Goal: Task Accomplishment & Management: Manage account settings

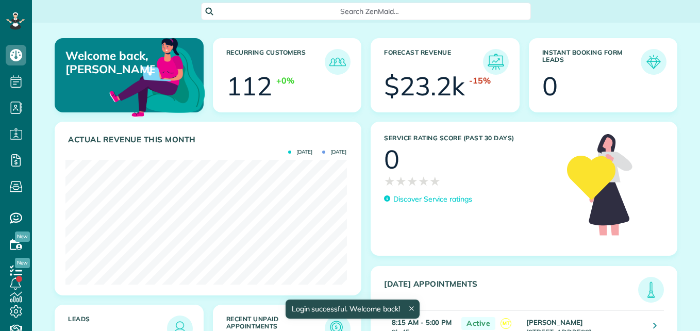
scroll to position [125, 281]
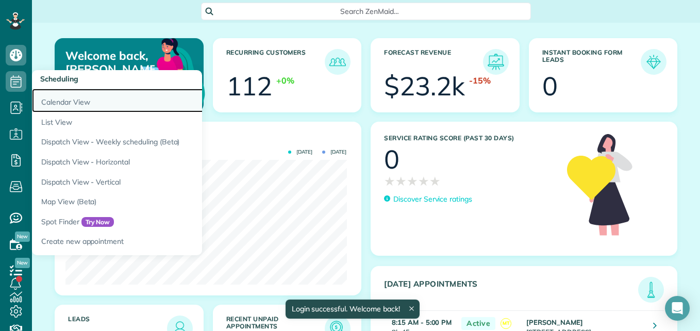
click at [71, 106] on link "Calendar View" at bounding box center [161, 101] width 258 height 24
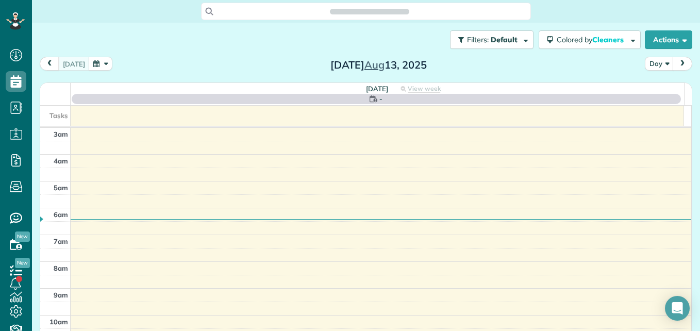
scroll to position [108, 0]
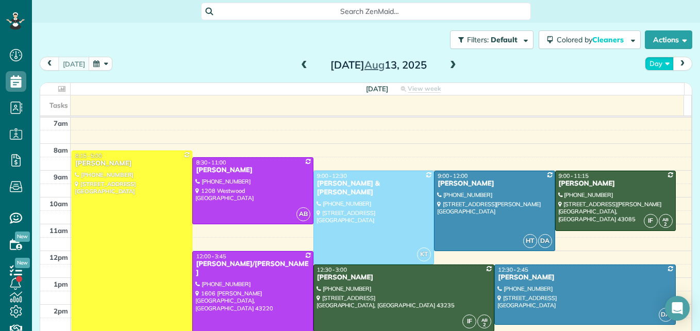
click at [646, 60] on button "Day" at bounding box center [659, 64] width 29 height 14
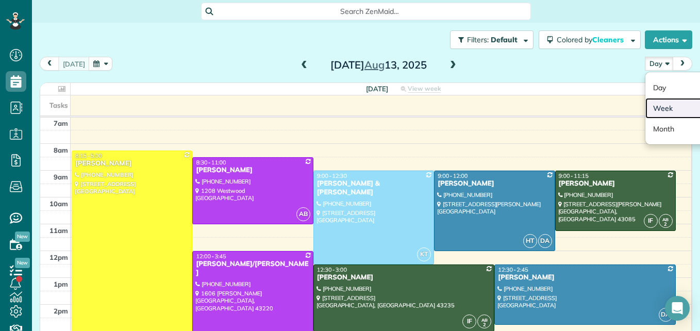
click at [654, 111] on link "Week" at bounding box center [686, 108] width 81 height 21
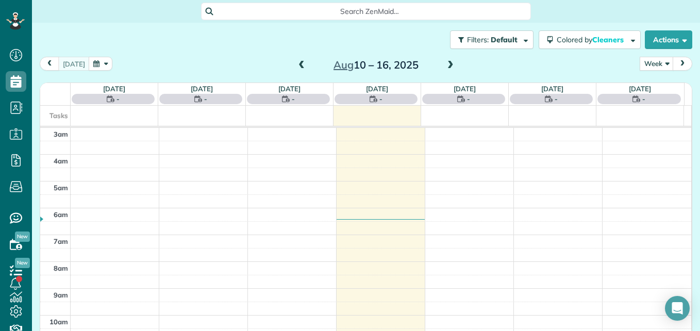
scroll to position [108, 0]
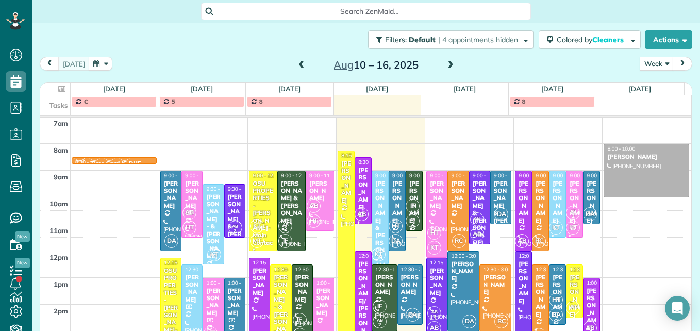
click at [449, 65] on span at bounding box center [450, 65] width 11 height 9
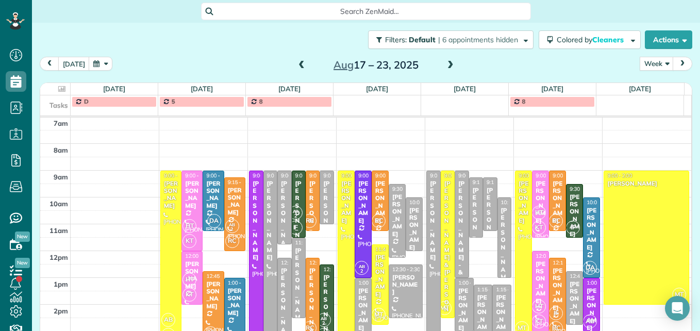
click at [449, 65] on span at bounding box center [450, 65] width 11 height 9
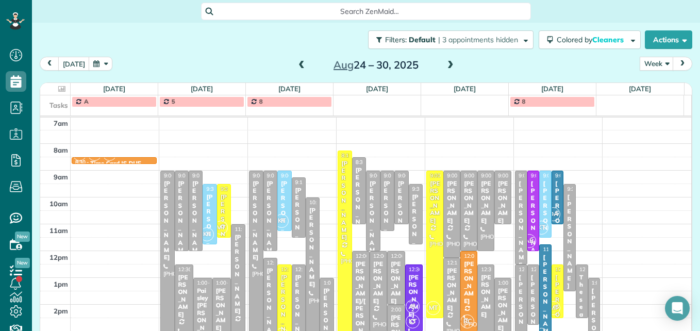
click at [449, 65] on span at bounding box center [450, 65] width 11 height 9
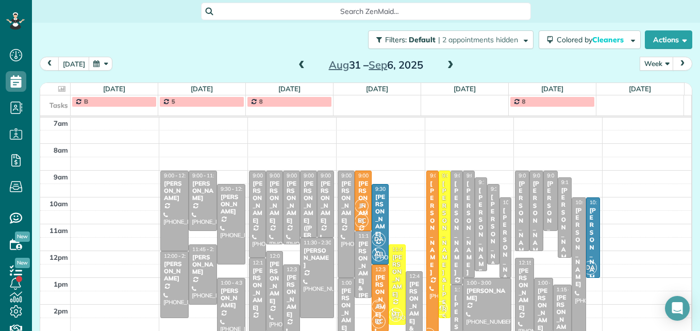
click at [449, 65] on span at bounding box center [450, 65] width 11 height 9
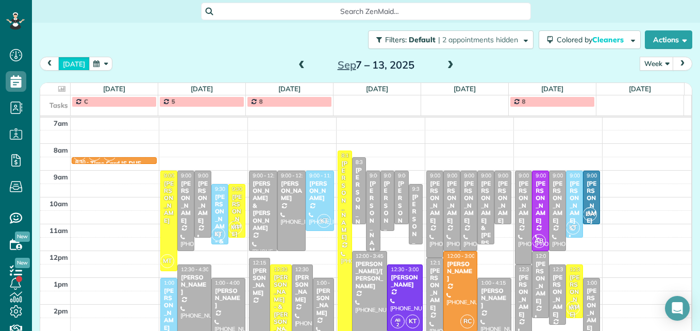
click at [66, 59] on button "[DATE]" at bounding box center [73, 64] width 31 height 14
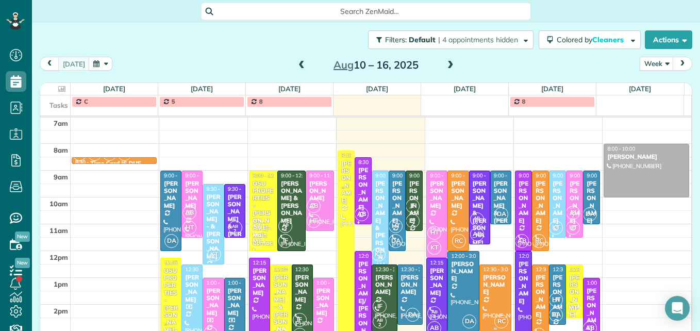
scroll to position [159, 0]
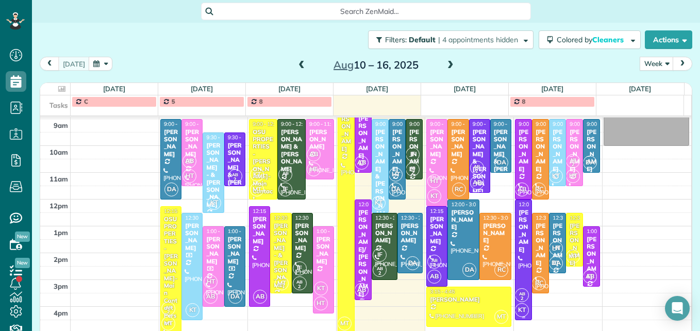
click at [518, 253] on div "[PERSON_NAME]" at bounding box center [523, 231] width 11 height 44
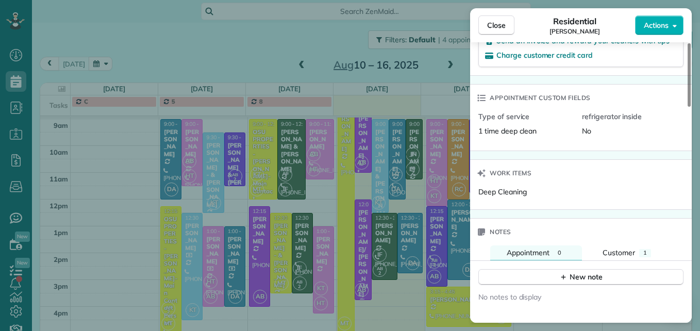
scroll to position [772, 0]
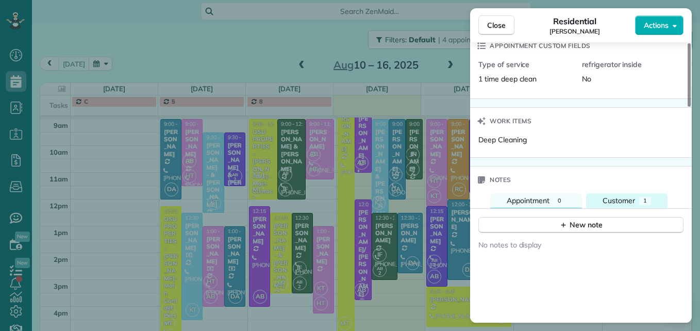
click at [628, 196] on span "Customer" at bounding box center [619, 200] width 32 height 9
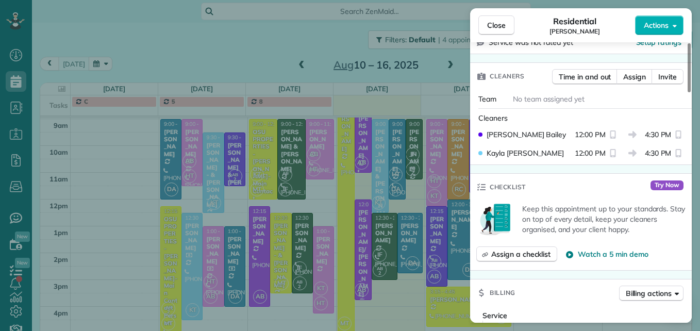
scroll to position [306, 0]
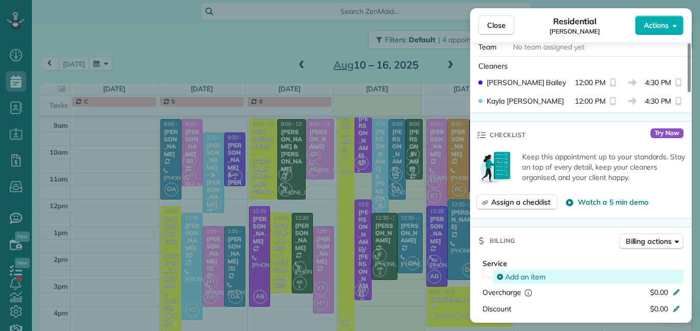
click at [539, 272] on span "Add an item" at bounding box center [525, 277] width 40 height 10
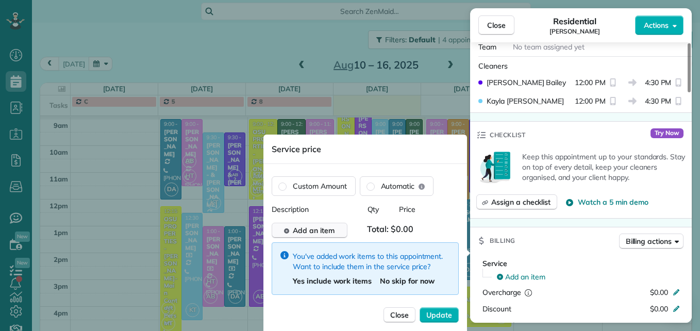
click at [322, 231] on span "Add an item" at bounding box center [314, 230] width 42 height 10
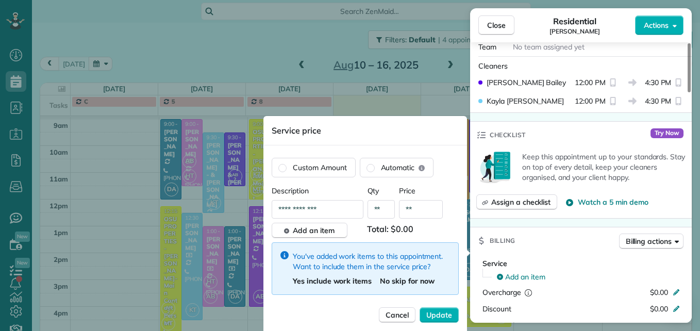
click at [423, 214] on input "**" at bounding box center [421, 209] width 44 height 19
type input "****"
click at [447, 317] on span "Update" at bounding box center [439, 315] width 26 height 10
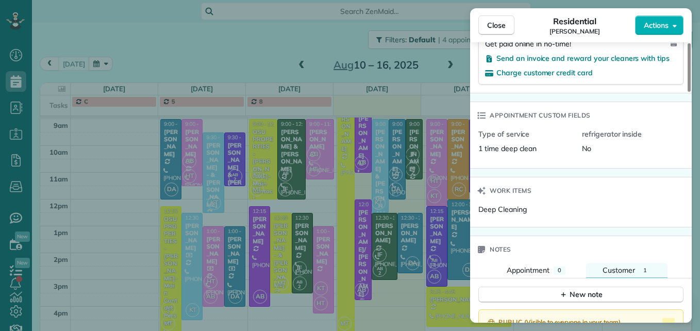
scroll to position [725, 0]
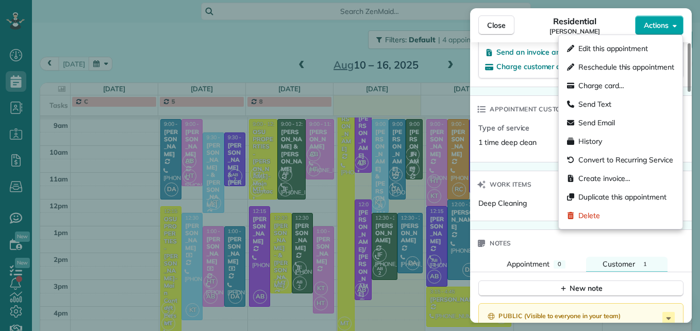
click at [652, 18] on button "Actions" at bounding box center [659, 25] width 48 height 20
click at [621, 46] on span "Edit this appointment" at bounding box center [614, 48] width 70 height 10
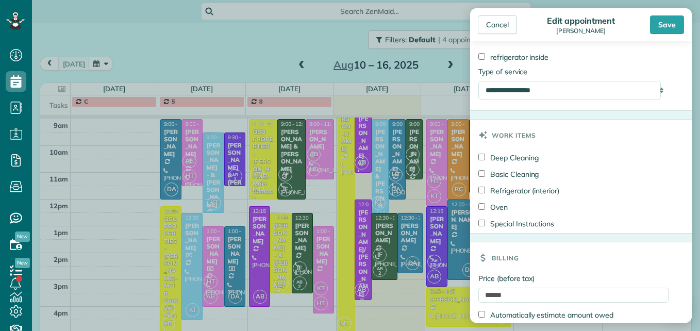
scroll to position [516, 0]
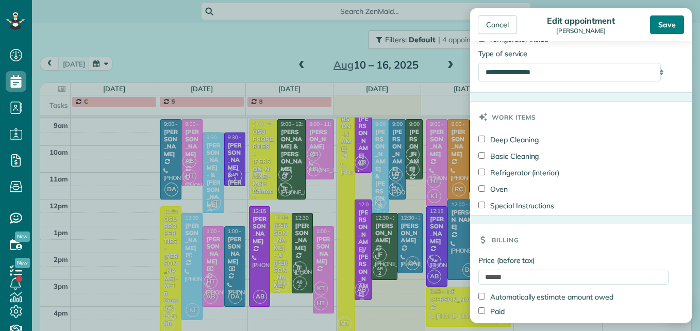
click at [668, 25] on div "Save" at bounding box center [667, 24] width 34 height 19
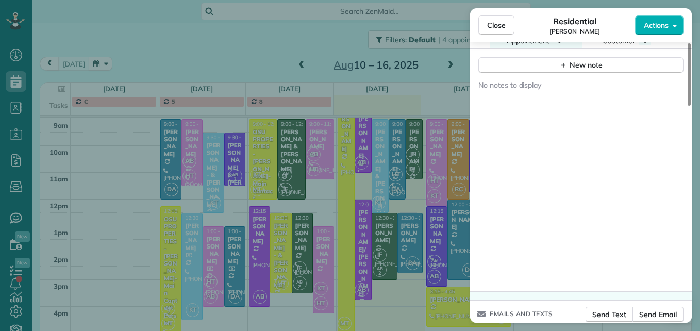
scroll to position [972, 0]
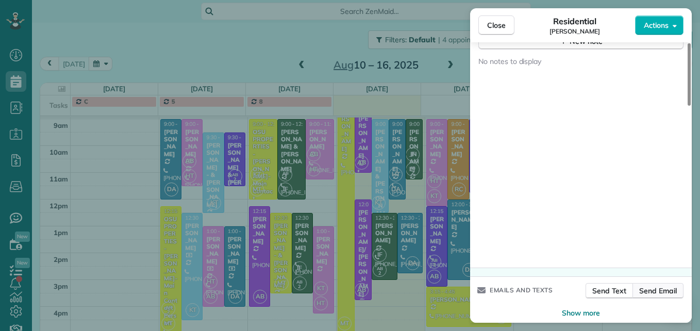
click at [658, 286] on span "Send Email" at bounding box center [658, 291] width 38 height 10
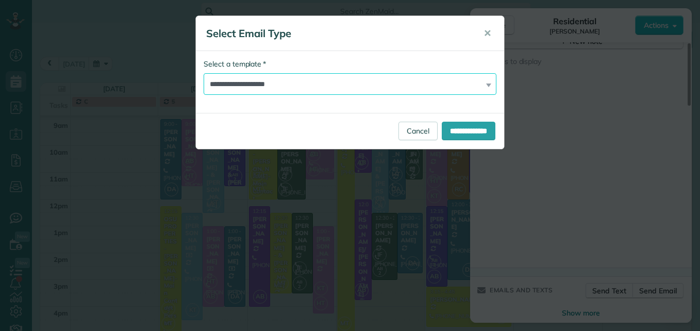
click at [391, 85] on select "**********" at bounding box center [350, 84] width 293 height 22
select select "****"
click at [204, 73] on select "**********" at bounding box center [350, 84] width 293 height 22
click at [475, 140] on div "**********" at bounding box center [350, 131] width 308 height 36
click at [478, 135] on input "**********" at bounding box center [469, 131] width 54 height 19
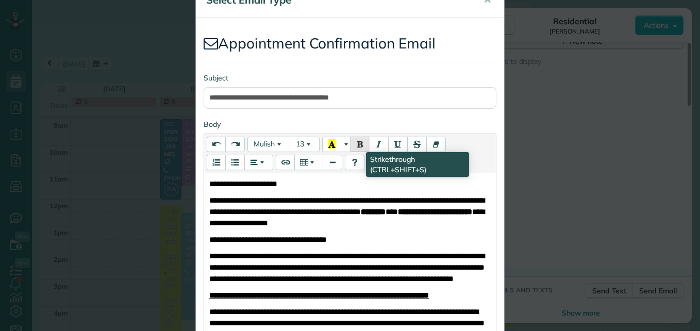
scroll to position [52, 0]
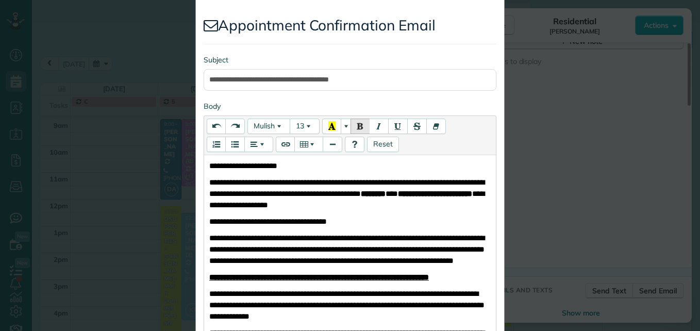
click at [440, 192] on span "**********" at bounding box center [346, 193] width 275 height 30
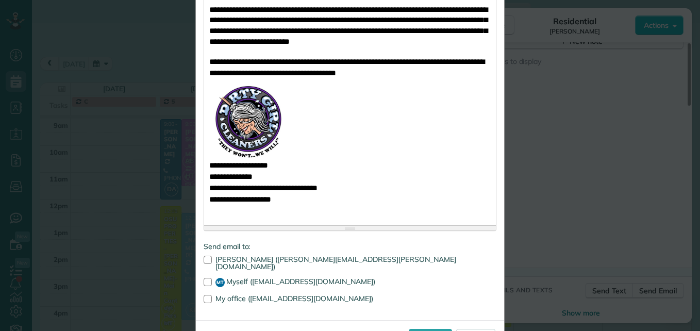
scroll to position [531, 0]
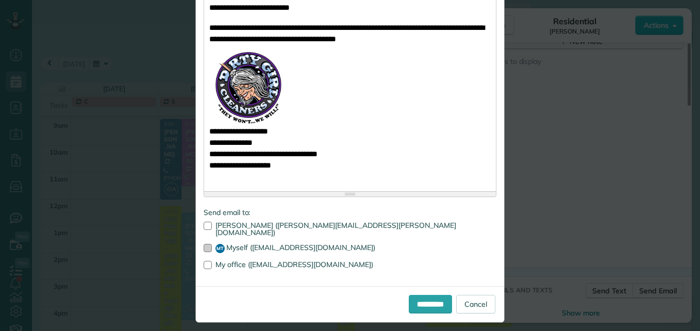
click at [204, 244] on div at bounding box center [208, 248] width 8 height 8
click at [414, 296] on input "**********" at bounding box center [430, 304] width 43 height 19
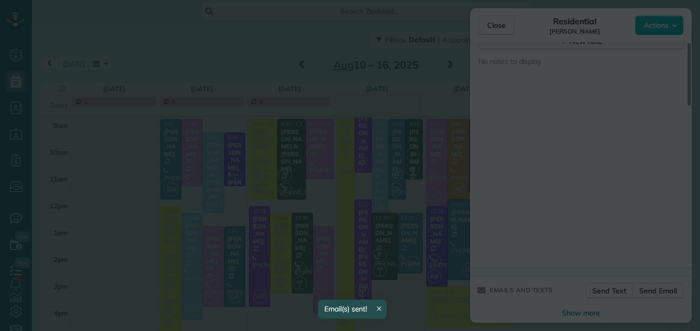
scroll to position [0, 0]
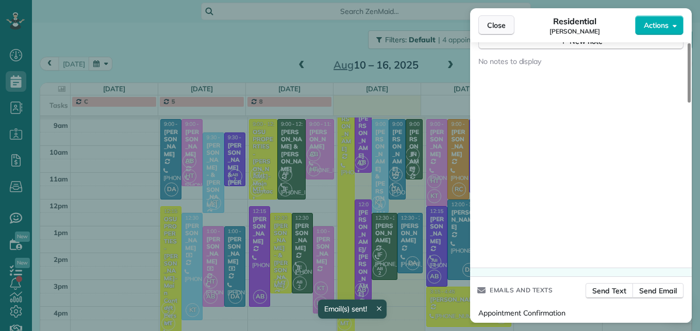
click at [490, 27] on span "Close" at bounding box center [496, 25] width 19 height 10
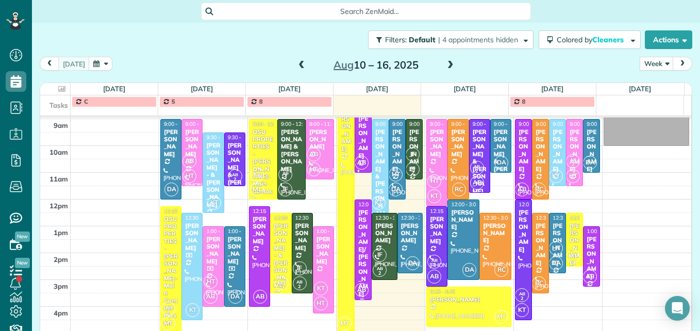
click at [296, 69] on span at bounding box center [301, 65] width 11 height 9
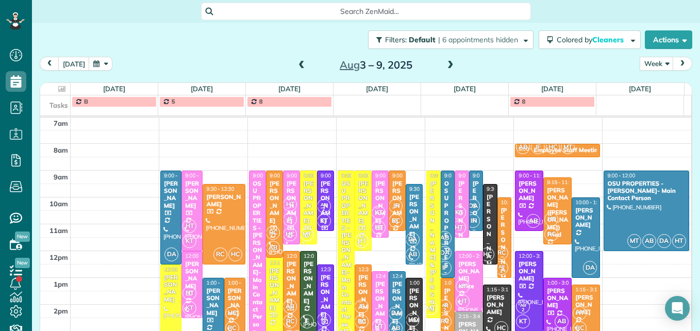
scroll to position [159, 0]
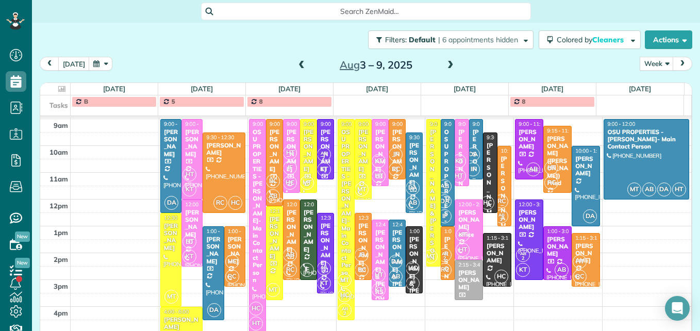
click at [296, 63] on span at bounding box center [301, 65] width 11 height 9
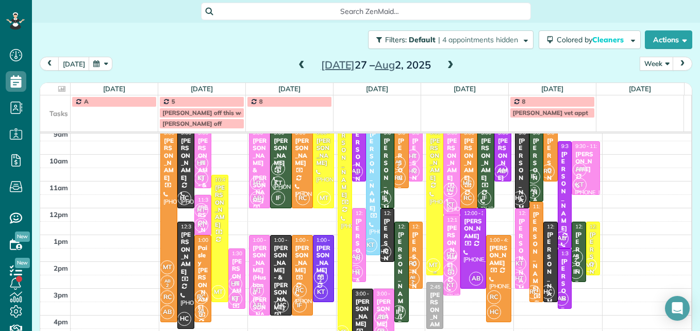
scroll to position [150, 0]
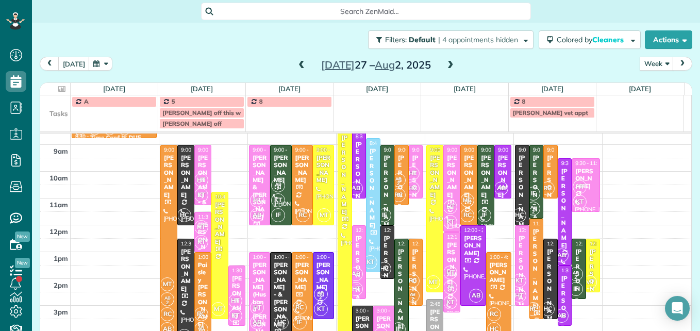
click at [445, 65] on span at bounding box center [450, 65] width 11 height 9
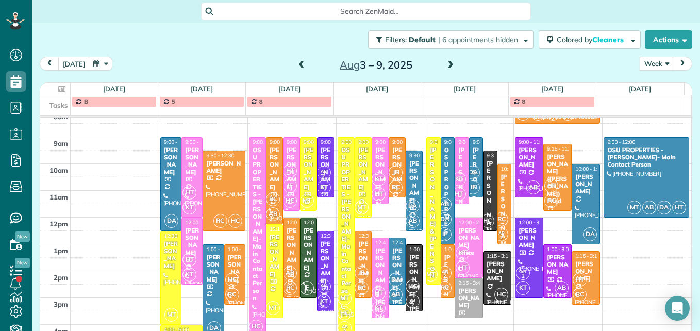
scroll to position [159, 0]
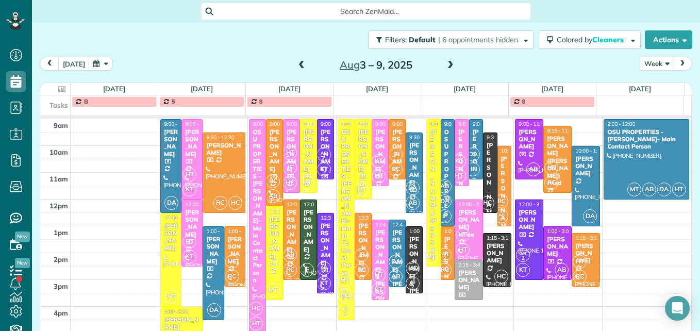
click at [298, 69] on span at bounding box center [301, 65] width 11 height 9
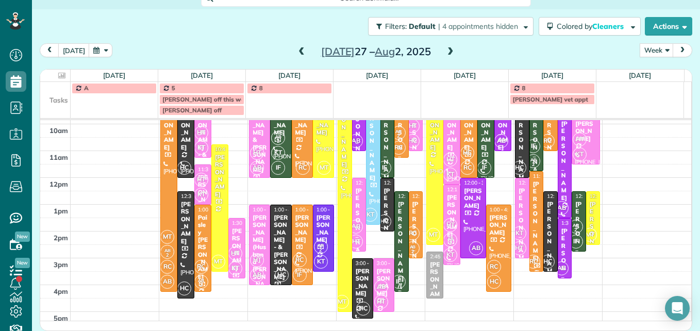
scroll to position [201, 0]
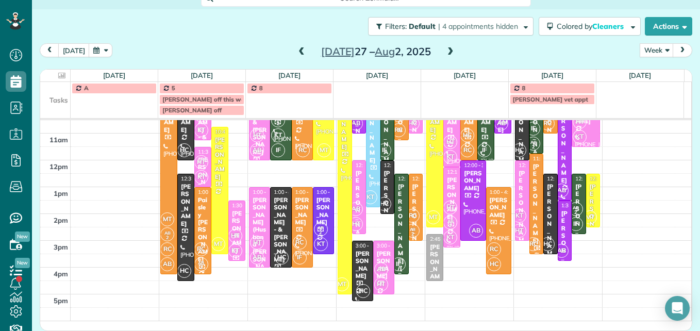
click at [197, 233] on div "Paisley [PERSON_NAME]" at bounding box center [202, 229] width 11 height 67
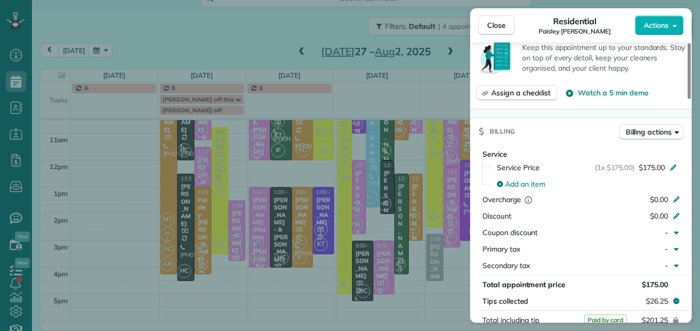
scroll to position [519, 0]
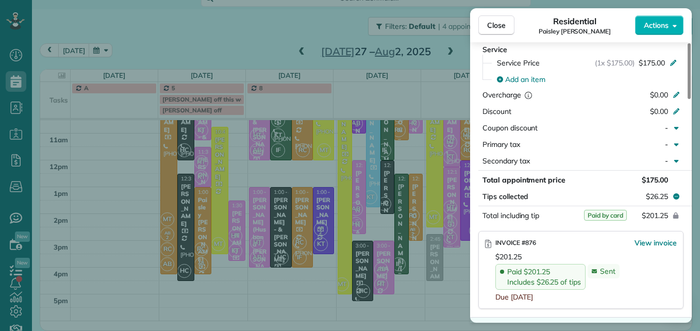
click at [235, 228] on div "Close Residential Paisley [PERSON_NAME] Actions Status Active Paisley [PERSON_N…" at bounding box center [350, 165] width 700 height 331
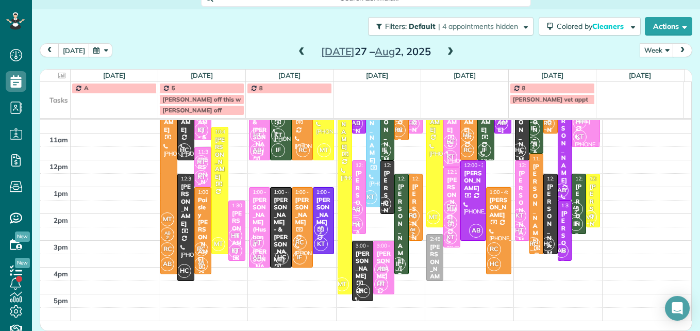
click at [235, 228] on div "HT KT" at bounding box center [235, 243] width 15 height 30
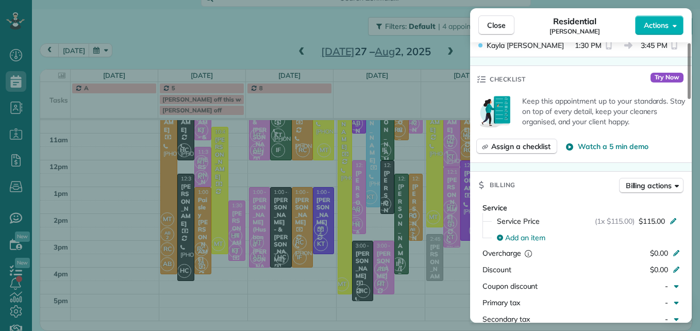
scroll to position [416, 0]
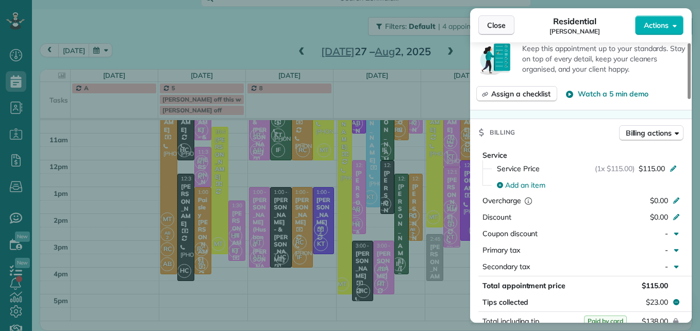
click at [486, 30] on button "Close" at bounding box center [496, 25] width 36 height 20
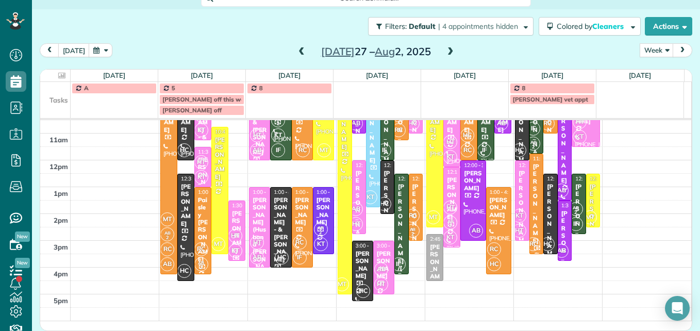
scroll to position [150, 0]
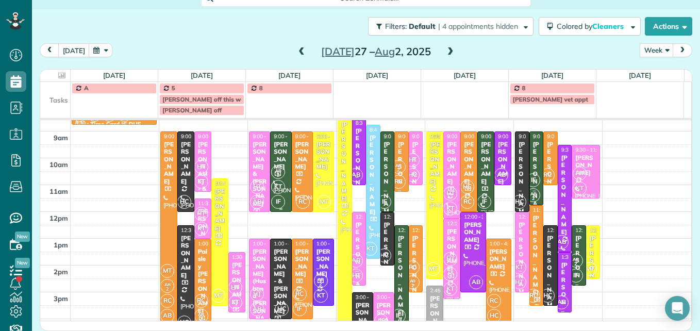
click at [278, 201] on span "IF" at bounding box center [278, 202] width 14 height 14
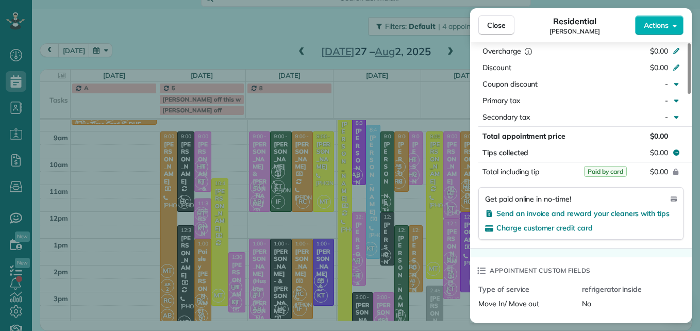
scroll to position [568, 0]
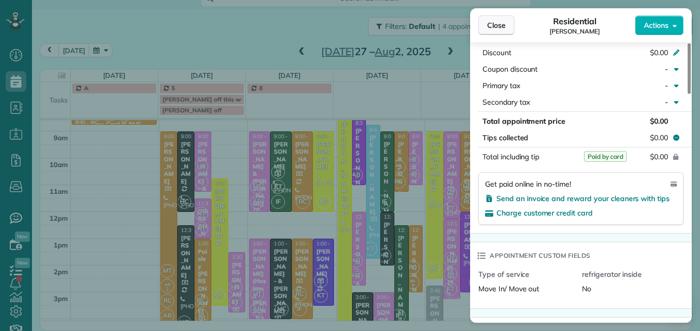
click at [488, 30] on span "Close" at bounding box center [496, 25] width 19 height 10
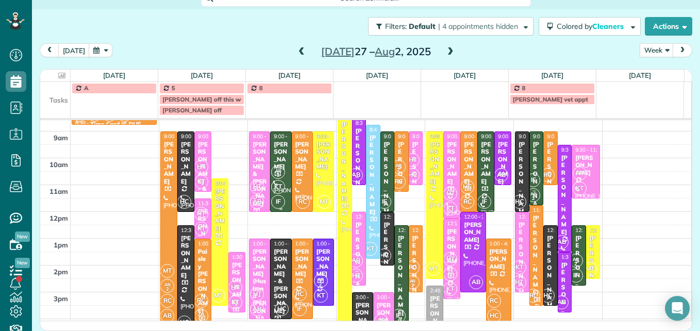
click at [277, 183] on span "KT" at bounding box center [278, 187] width 14 height 14
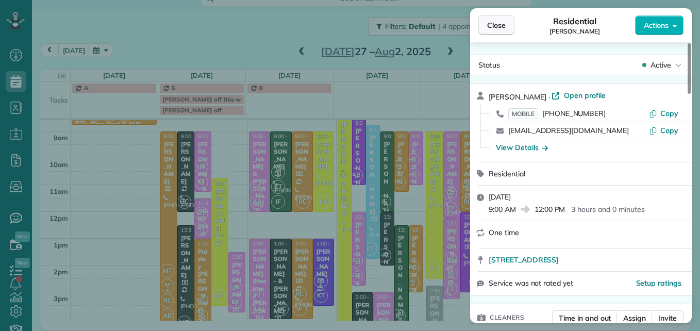
click at [491, 28] on span "Close" at bounding box center [496, 25] width 19 height 10
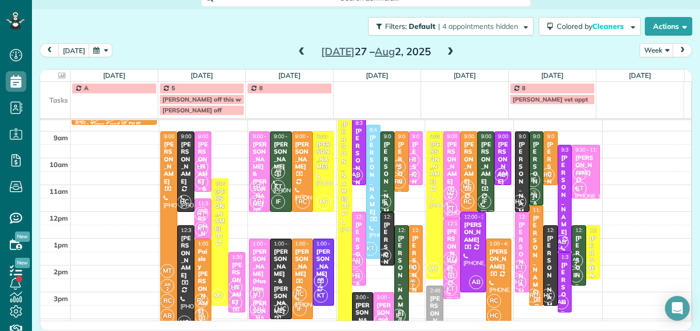
click at [252, 160] on div "[PERSON_NAME] & [PERSON_NAME]" at bounding box center [259, 174] width 15 height 67
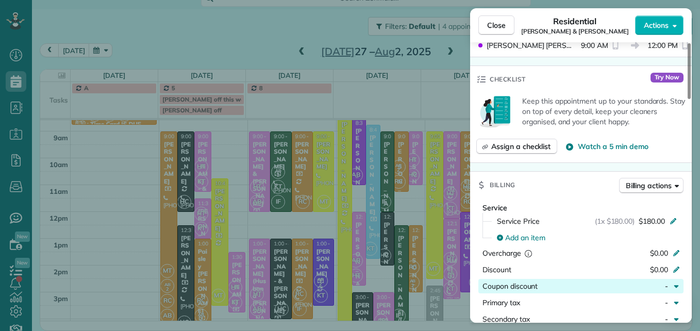
scroll to position [308, 0]
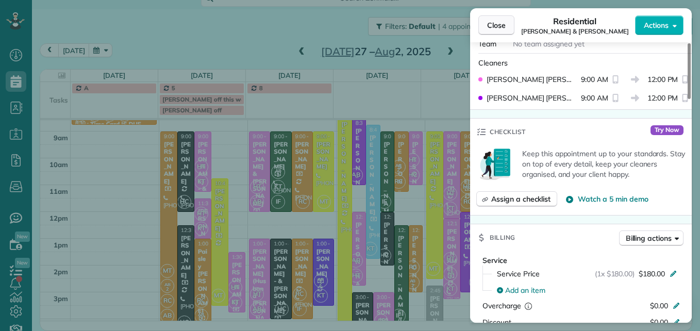
click at [484, 26] on button "Close" at bounding box center [496, 25] width 36 height 20
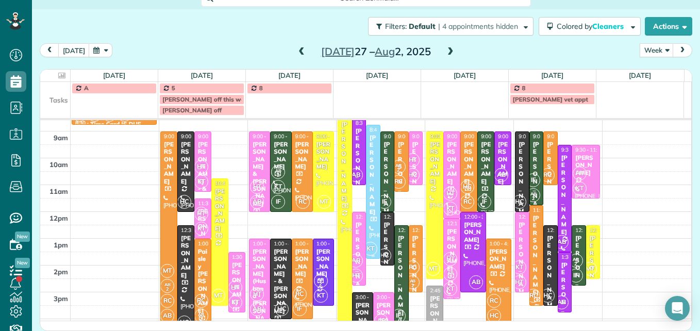
click at [369, 186] on div "[PERSON_NAME]" at bounding box center [373, 174] width 8 height 81
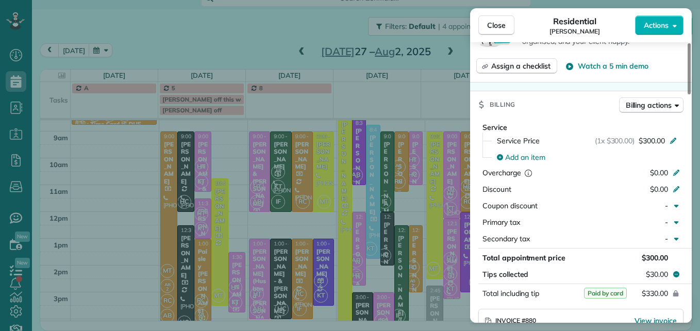
scroll to position [416, 0]
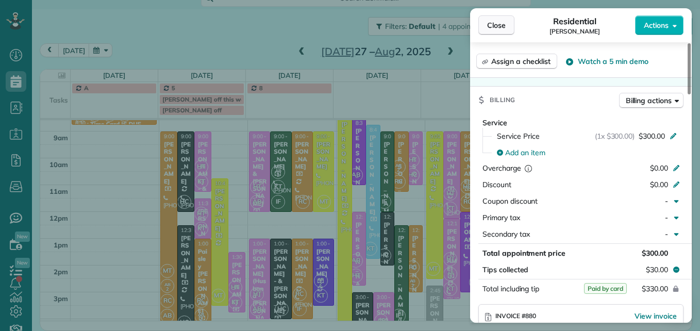
click at [507, 23] on button "Close" at bounding box center [496, 25] width 36 height 20
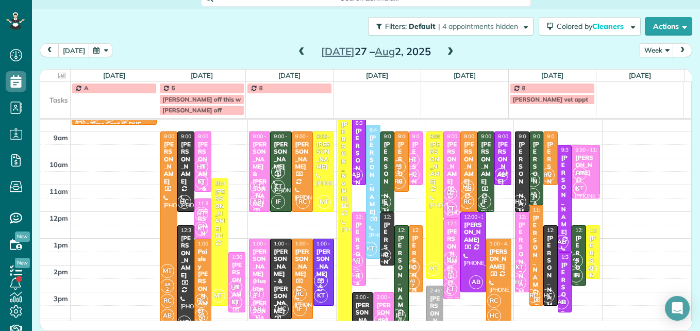
click at [412, 252] on div "[PERSON_NAME]" at bounding box center [416, 275] width 8 height 81
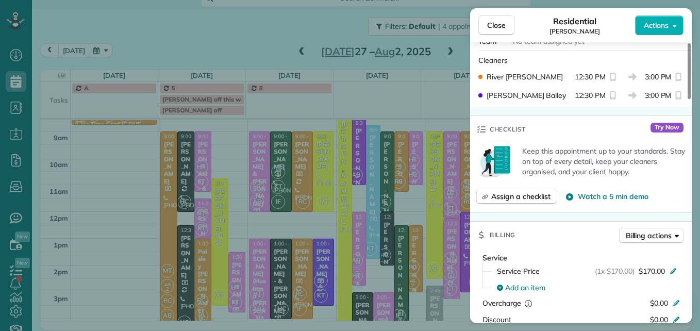
scroll to position [258, 0]
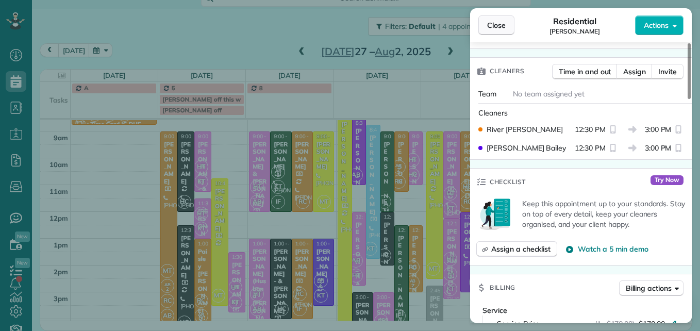
click at [508, 27] on button "Close" at bounding box center [496, 25] width 36 height 20
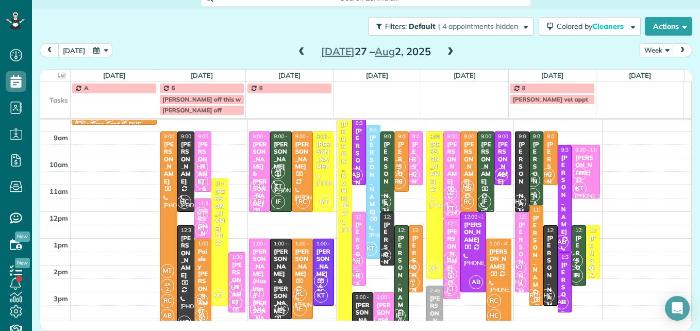
click at [481, 164] on div "[PERSON_NAME]" at bounding box center [486, 163] width 11 height 44
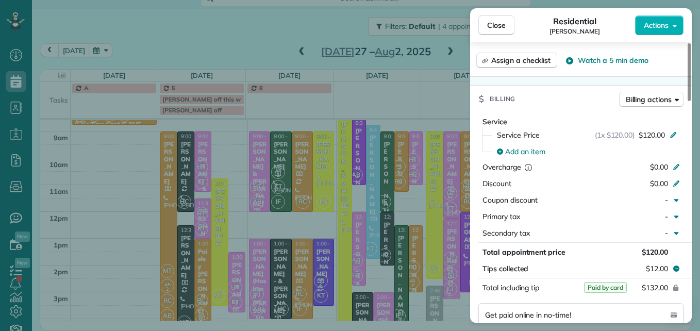
scroll to position [465, 0]
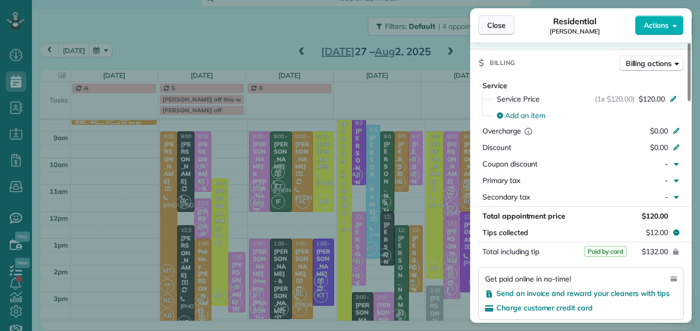
click at [502, 27] on span "Close" at bounding box center [496, 25] width 19 height 10
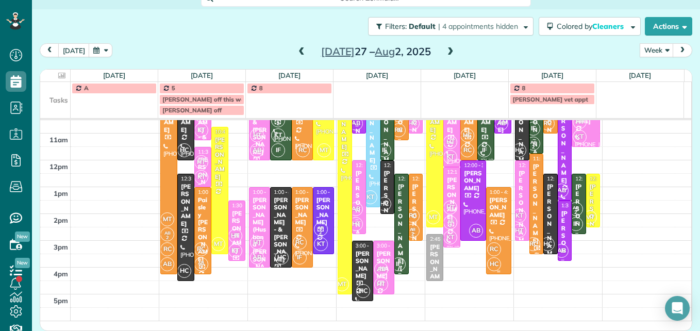
scroll to position [150, 0]
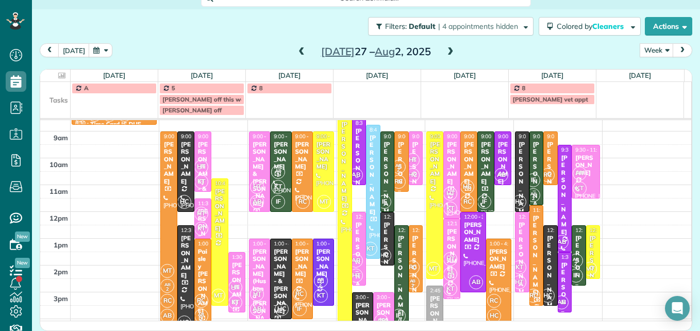
click at [547, 159] on div "[PERSON_NAME]" at bounding box center [551, 181] width 8 height 81
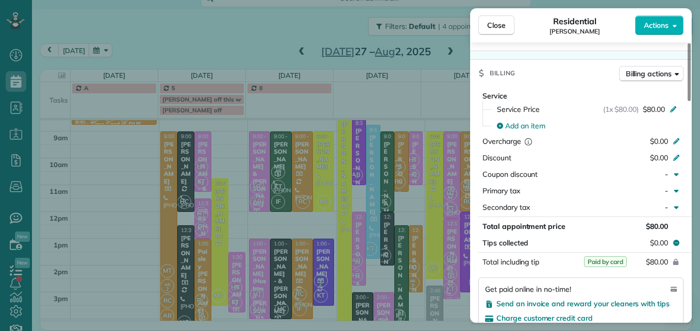
scroll to position [516, 0]
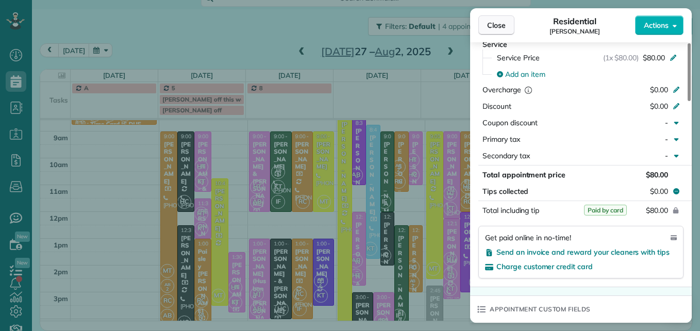
click at [495, 28] on span "Close" at bounding box center [496, 25] width 19 height 10
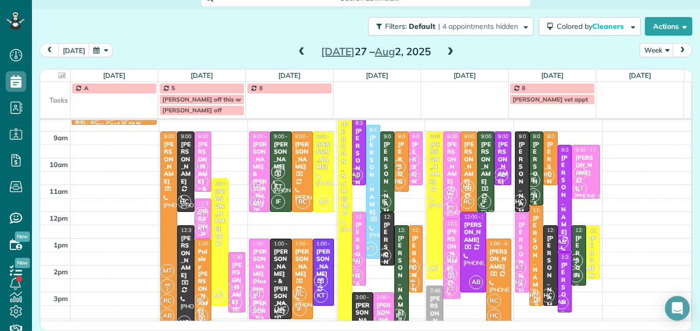
click at [533, 246] on div "[PERSON_NAME]" at bounding box center [537, 254] width 8 height 81
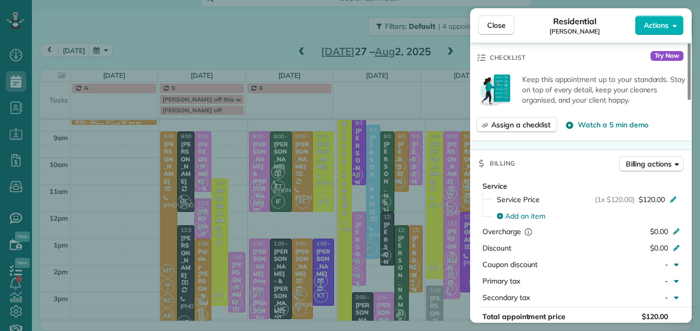
scroll to position [416, 0]
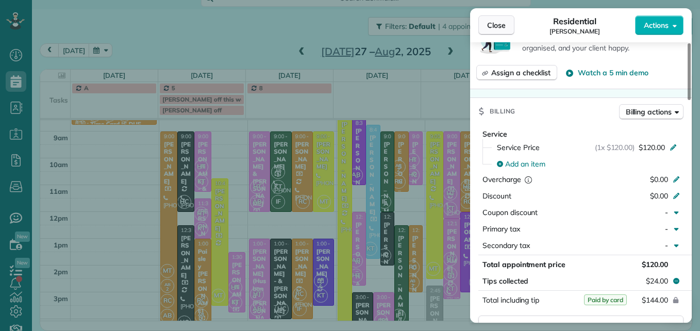
click at [498, 26] on span "Close" at bounding box center [496, 25] width 19 height 10
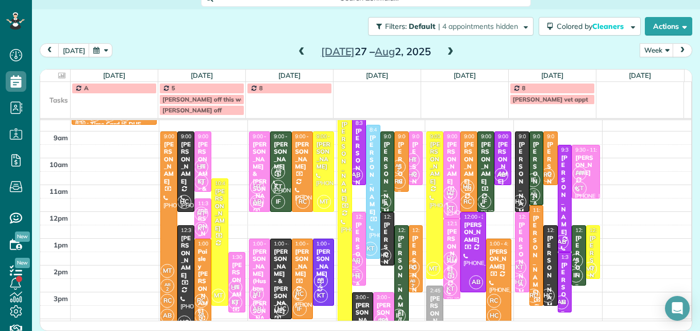
scroll to position [201, 0]
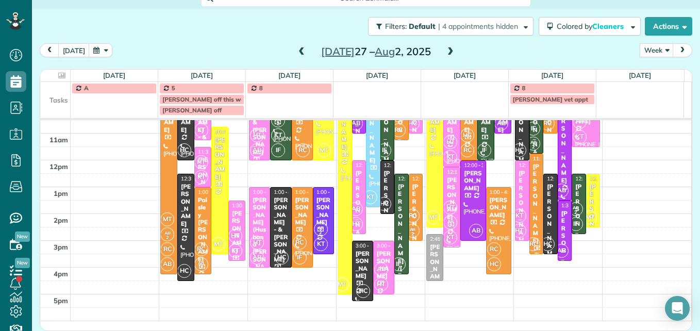
click at [448, 48] on span at bounding box center [450, 51] width 11 height 9
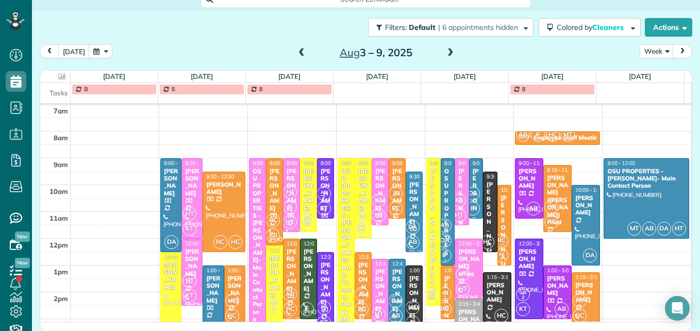
click at [186, 203] on div at bounding box center [192, 198] width 20 height 79
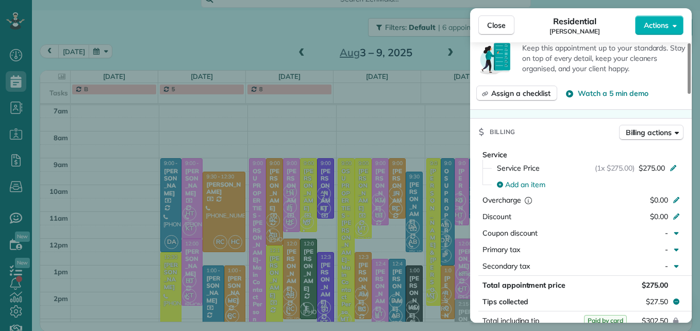
scroll to position [466, 0]
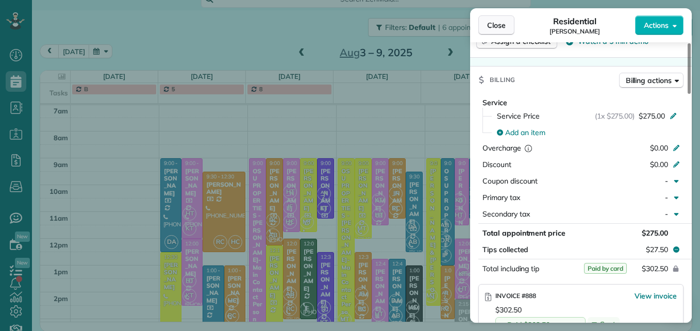
click at [507, 20] on button "Close" at bounding box center [496, 25] width 36 height 20
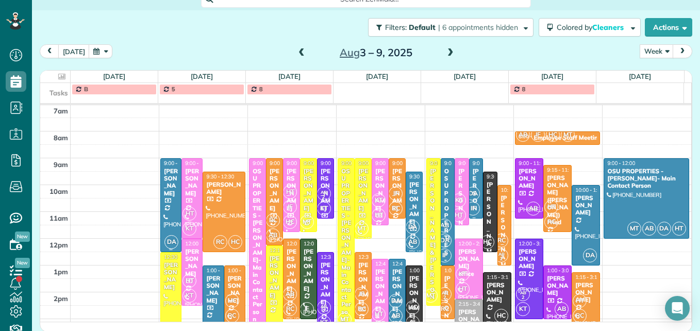
click at [165, 222] on div at bounding box center [171, 205] width 20 height 93
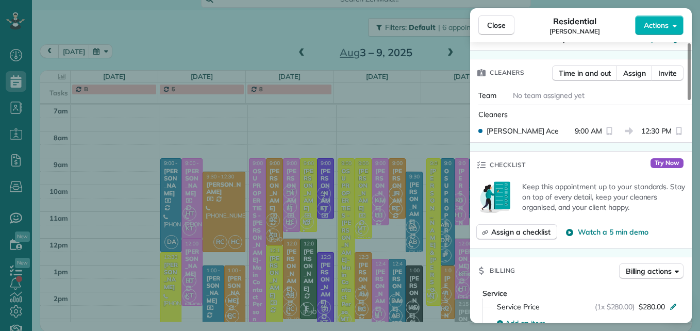
scroll to position [206, 0]
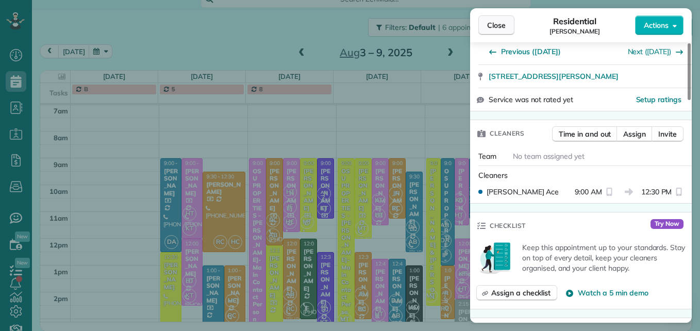
click at [490, 23] on span "Close" at bounding box center [496, 25] width 19 height 10
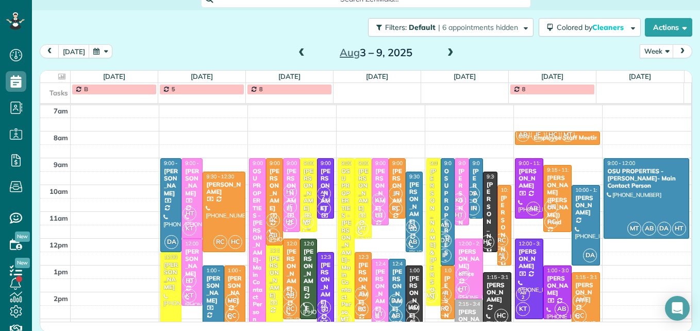
scroll to position [159, 0]
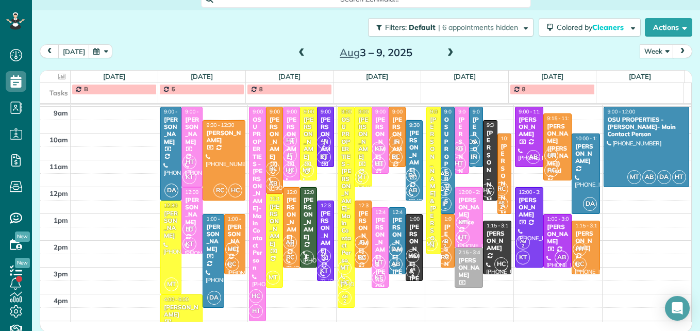
click at [194, 240] on div "HT KT" at bounding box center [191, 237] width 18 height 30
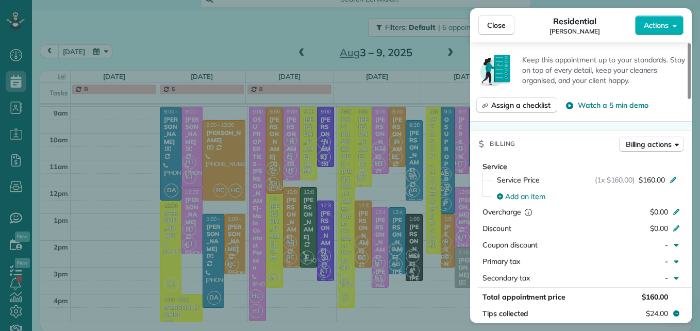
scroll to position [464, 0]
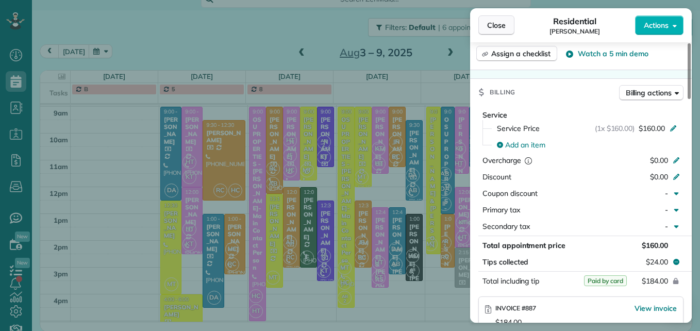
click at [491, 24] on span "Close" at bounding box center [496, 25] width 19 height 10
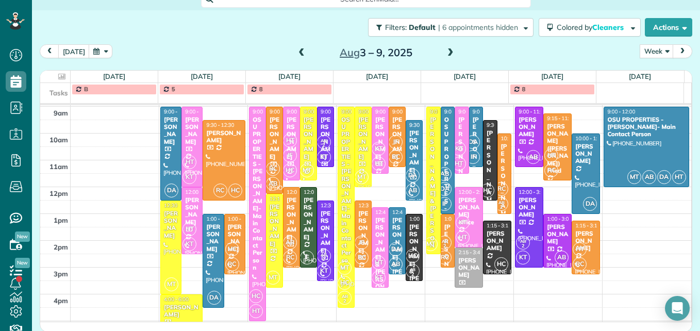
click at [323, 151] on div "AB 2 KT" at bounding box center [324, 150] width 15 height 30
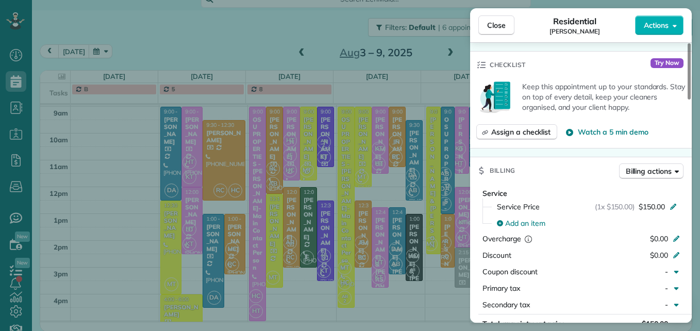
scroll to position [416, 0]
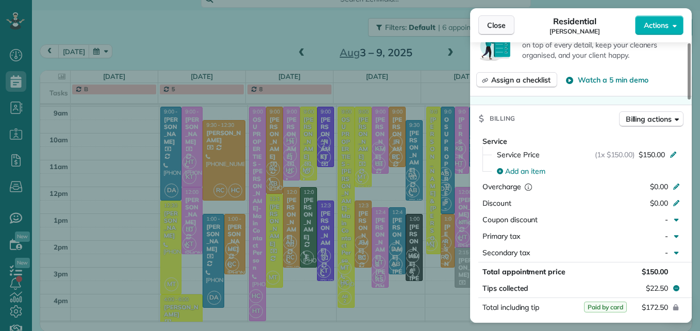
click at [488, 28] on span "Close" at bounding box center [496, 25] width 19 height 10
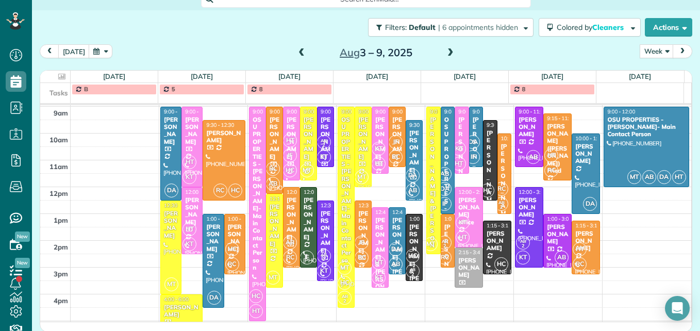
click at [358, 227] on div "[PERSON_NAME]" at bounding box center [363, 232] width 11 height 44
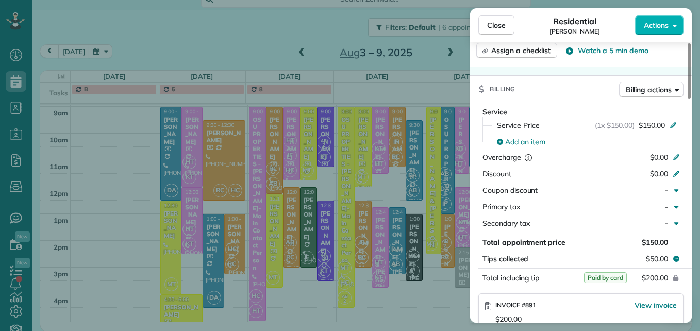
scroll to position [520, 0]
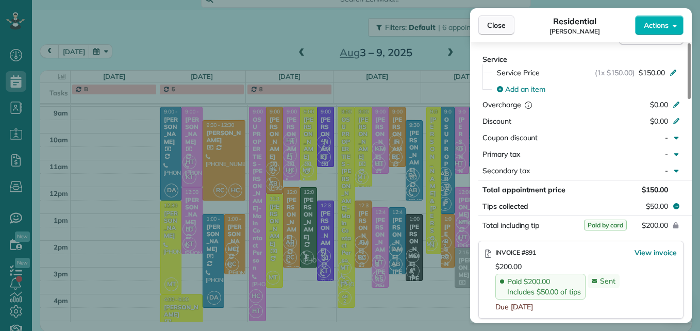
click at [502, 24] on span "Close" at bounding box center [496, 25] width 19 height 10
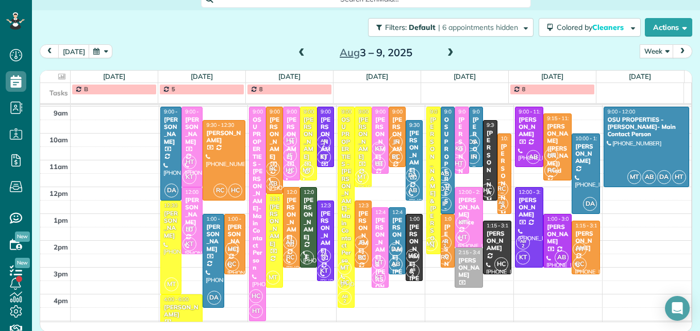
click at [392, 238] on div "[PERSON_NAME] & [PERSON_NAME]" at bounding box center [397, 265] width 11 height 96
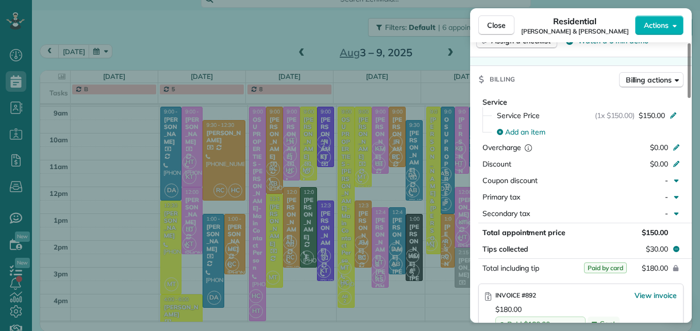
scroll to position [520, 0]
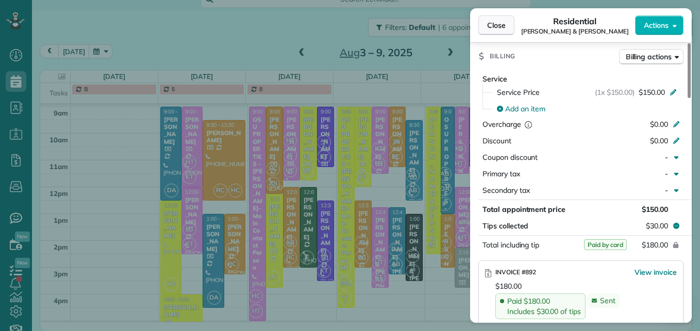
click at [495, 29] on span "Close" at bounding box center [496, 25] width 19 height 10
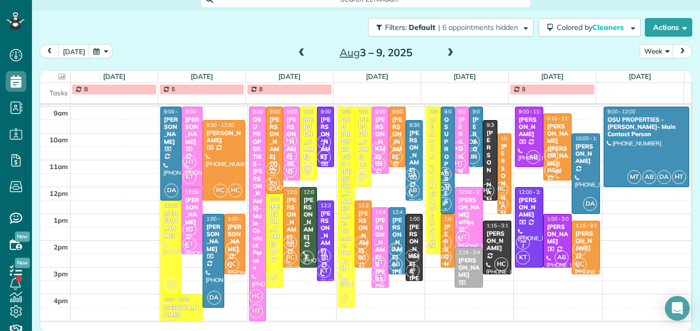
click at [551, 156] on div "HT RC" at bounding box center [556, 163] width 25 height 30
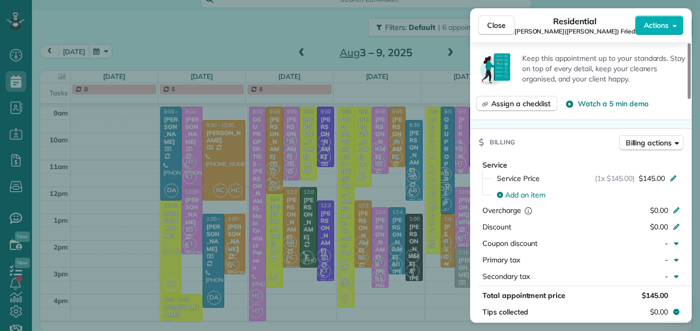
scroll to position [470, 0]
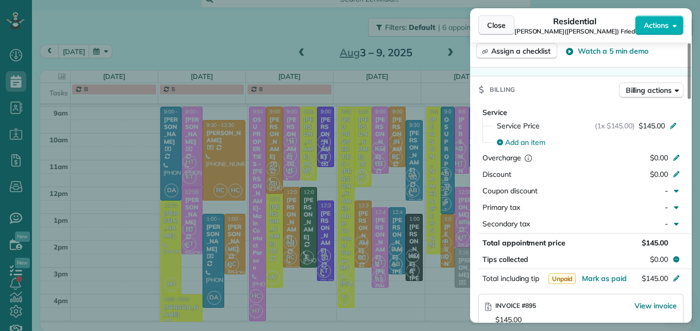
click at [501, 28] on span "Close" at bounding box center [496, 25] width 19 height 10
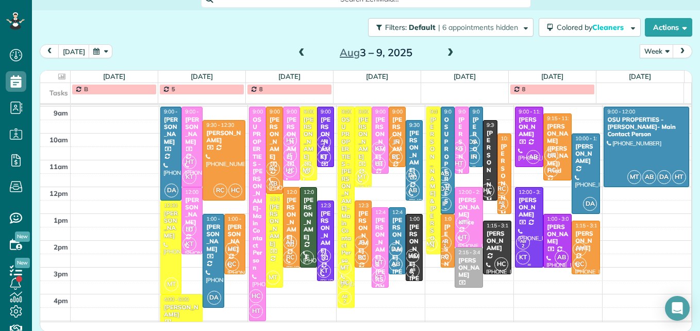
click at [517, 225] on div at bounding box center [529, 227] width 27 height 79
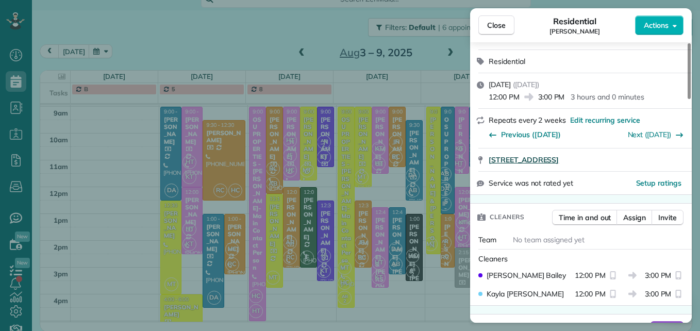
scroll to position [104, 0]
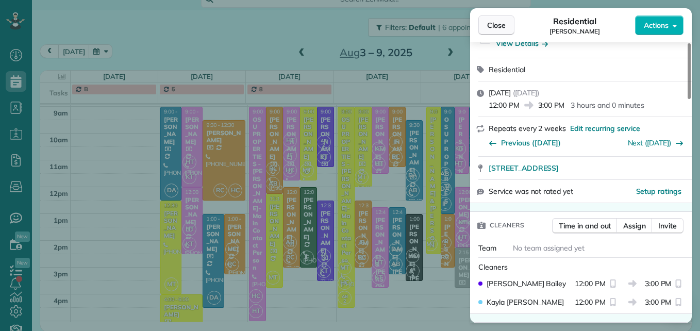
click at [502, 20] on span "Close" at bounding box center [496, 25] width 19 height 10
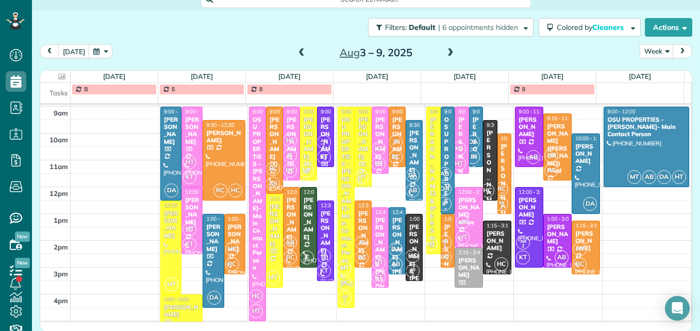
click at [228, 249] on span "HC" at bounding box center [232, 249] width 14 height 14
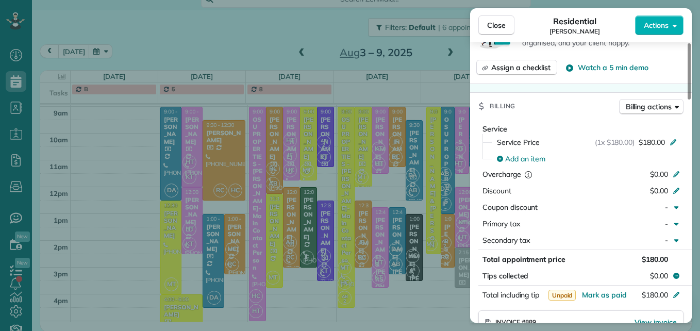
scroll to position [464, 0]
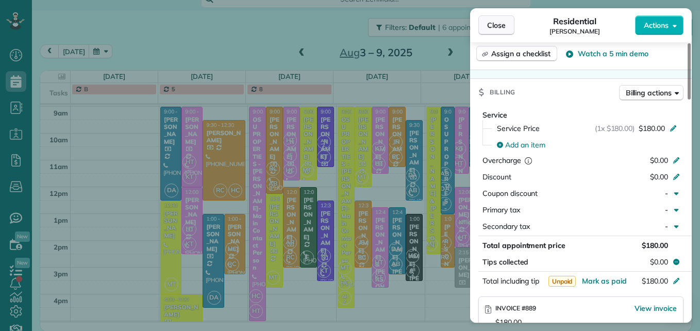
click at [498, 23] on span "Close" at bounding box center [496, 25] width 19 height 10
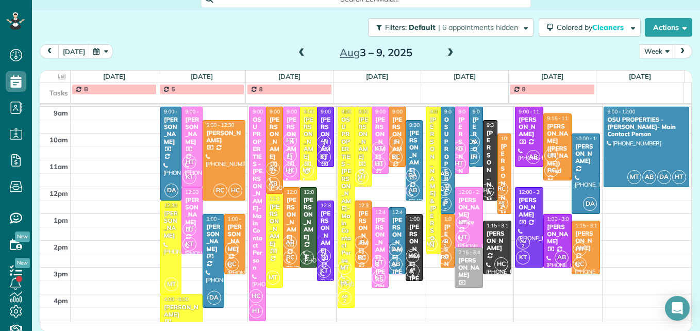
click at [298, 54] on span at bounding box center [301, 52] width 11 height 9
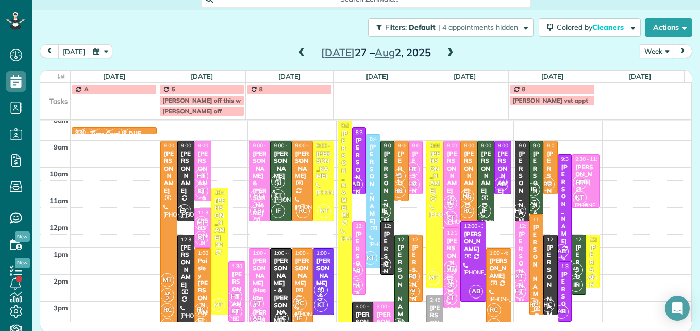
scroll to position [159, 0]
